Goal: Information Seeking & Learning: Learn about a topic

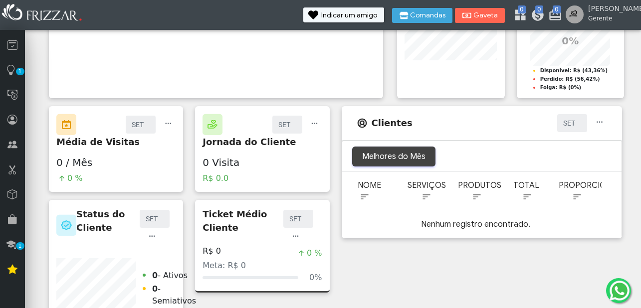
scroll to position [604, 0]
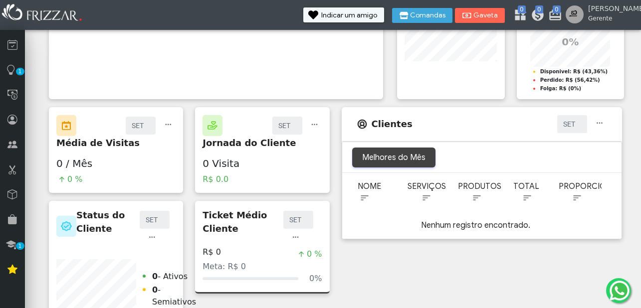
click at [584, 63] on span "Sobre essa métrica" at bounding box center [561, 60] width 71 height 8
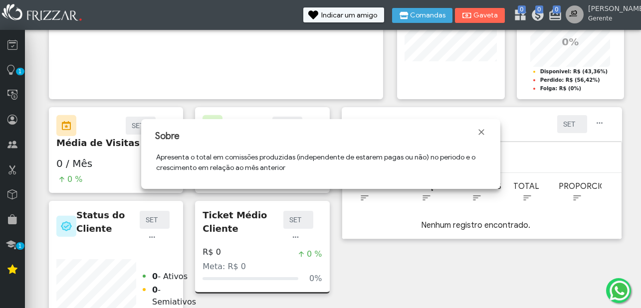
click at [482, 132] on span "Fechar" at bounding box center [482, 132] width 10 height 10
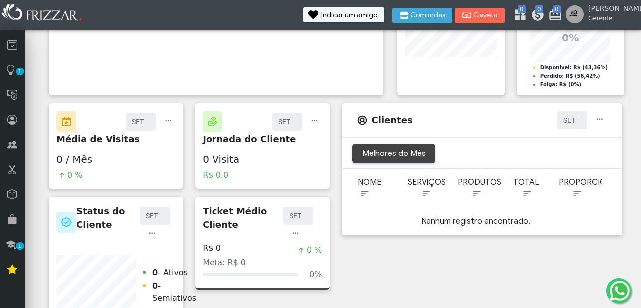
scroll to position [606, 0]
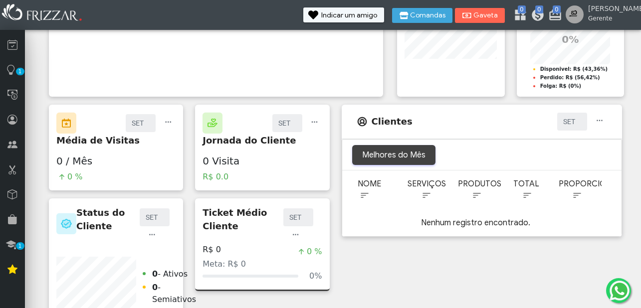
click at [491, 58] on icon at bounding box center [491, 57] width 6 height 9
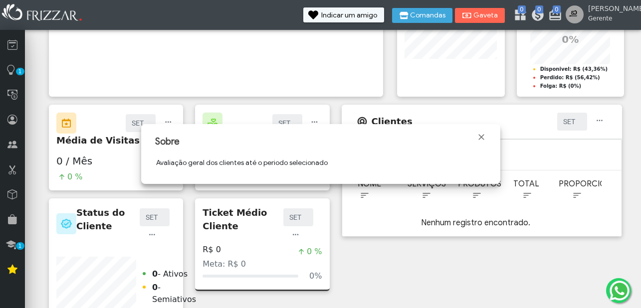
click at [483, 139] on span "Fechar" at bounding box center [482, 137] width 10 height 10
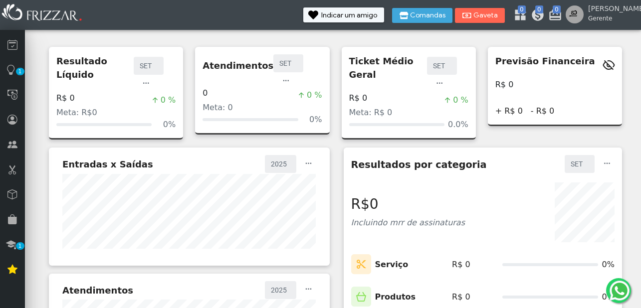
scroll to position [0, 0]
click at [11, 97] on icon at bounding box center [12, 95] width 10 height 12
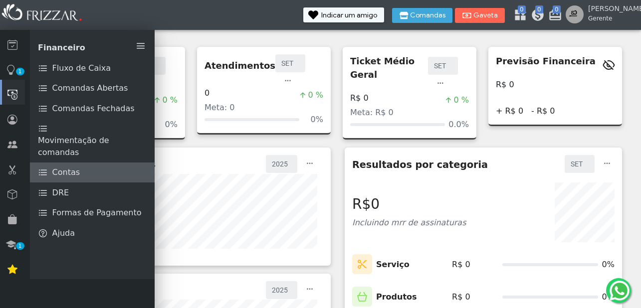
click at [77, 167] on span "Contas" at bounding box center [66, 173] width 28 height 12
